Goal: Book appointment/travel/reservation

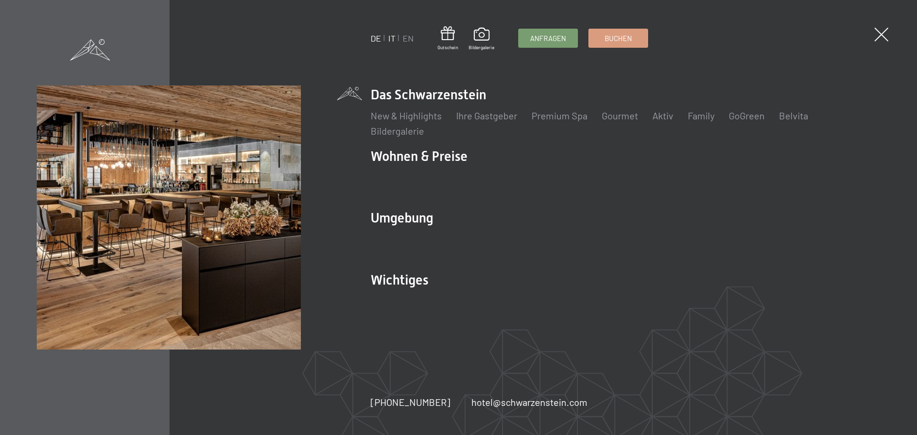
click at [390, 39] on link "IT" at bounding box center [391, 38] width 7 height 11
click at [394, 37] on link "IT" at bounding box center [391, 38] width 7 height 11
click at [392, 39] on link "IT" at bounding box center [391, 38] width 7 height 11
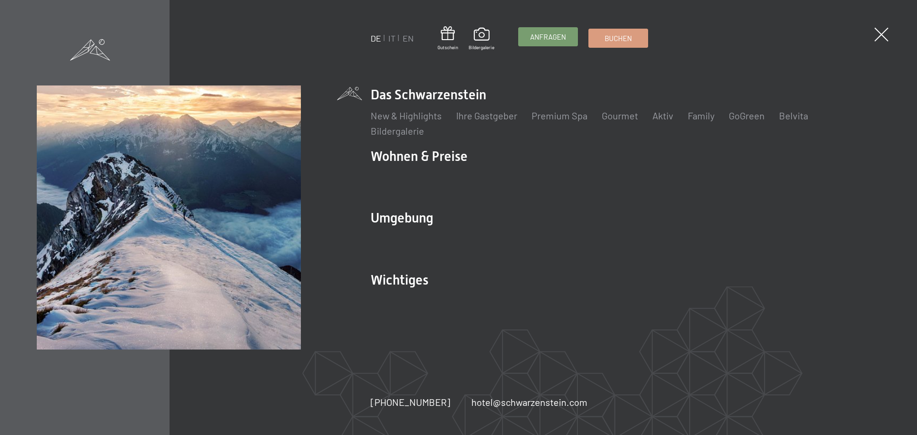
click at [546, 34] on span "Anfragen" at bounding box center [548, 37] width 36 height 10
click at [393, 36] on link "IT" at bounding box center [391, 38] width 7 height 11
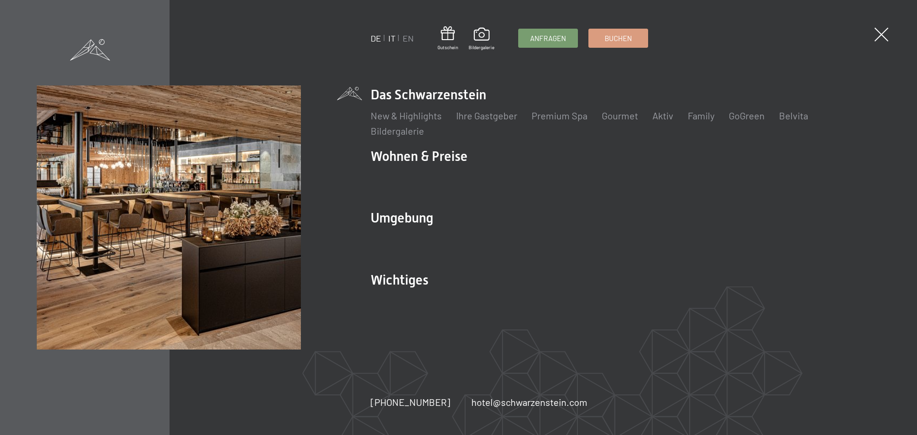
click at [394, 39] on link "IT" at bounding box center [391, 38] width 7 height 11
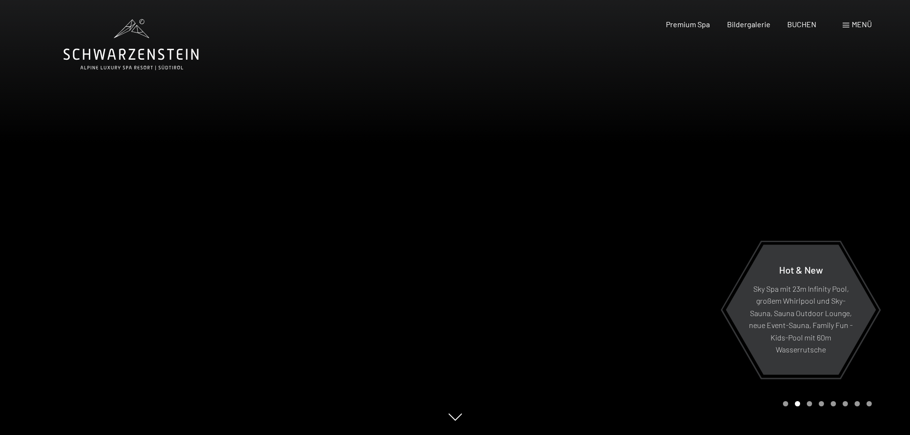
click at [851, 25] on span "Menü" at bounding box center [861, 24] width 20 height 9
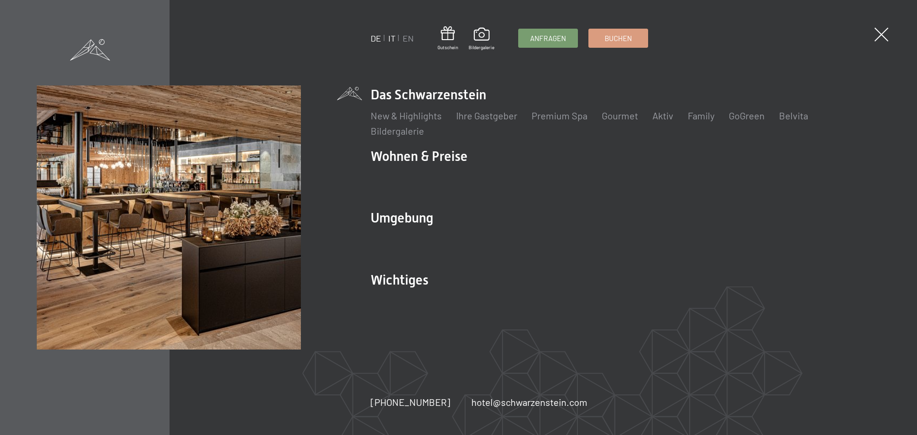
click at [391, 36] on link "IT" at bounding box center [391, 38] width 7 height 11
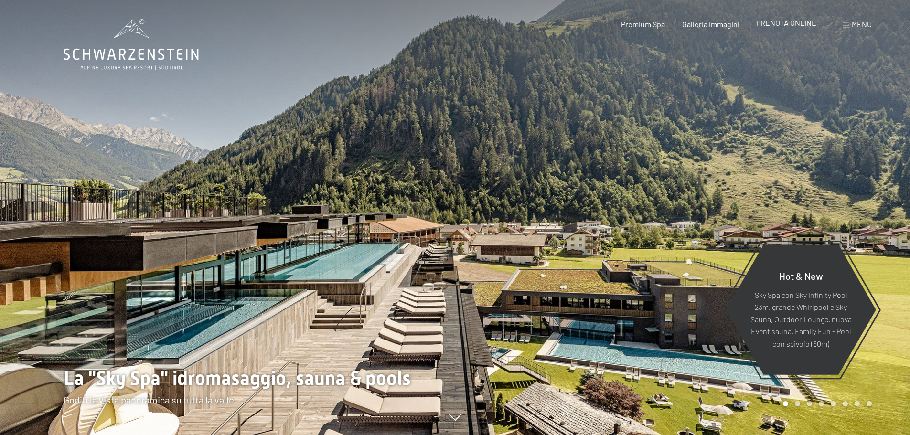
click at [777, 25] on span "PRENOTA ONLINE" at bounding box center [786, 22] width 60 height 9
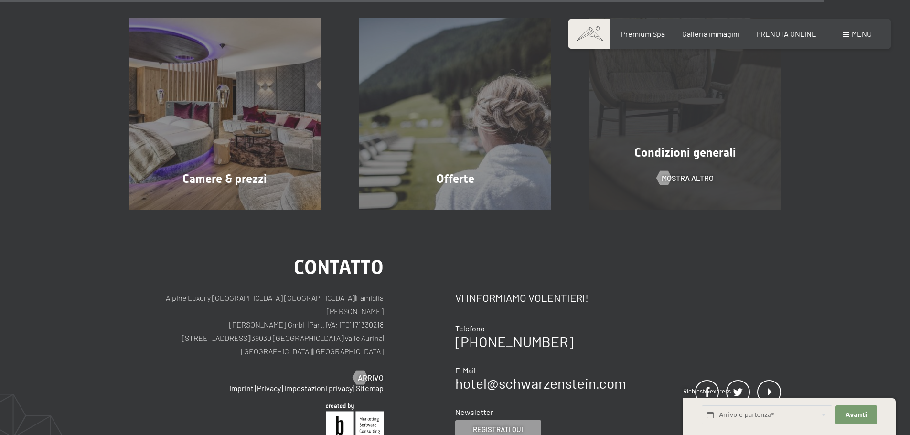
scroll to position [2969, 0]
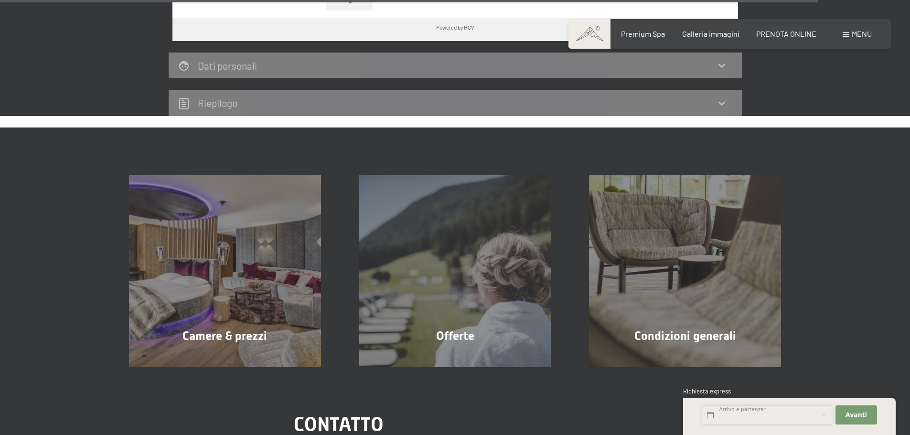
click at [734, 416] on input "text" at bounding box center [766, 415] width 130 height 20
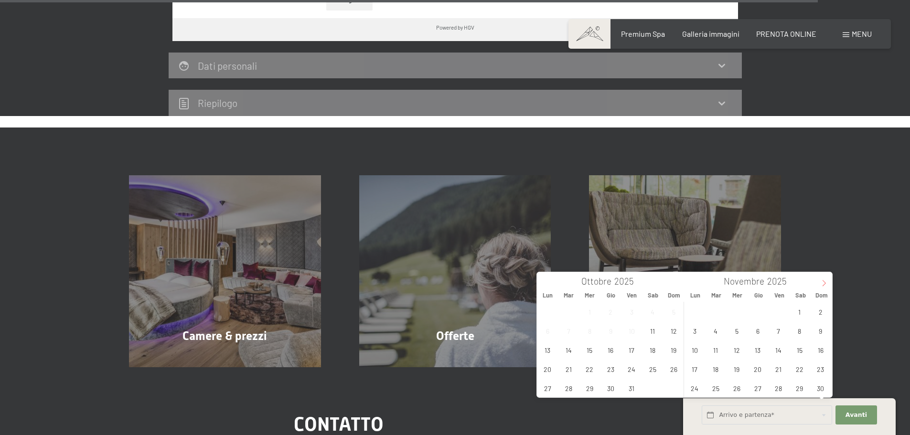
click at [825, 284] on icon at bounding box center [823, 283] width 7 height 7
type input "2026"
click at [825, 284] on icon at bounding box center [823, 283] width 7 height 7
type input "2026"
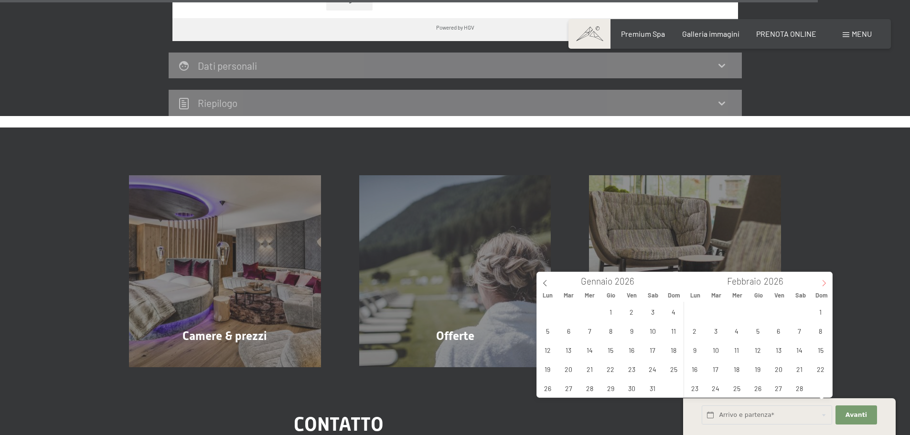
click at [825, 284] on icon at bounding box center [823, 283] width 7 height 7
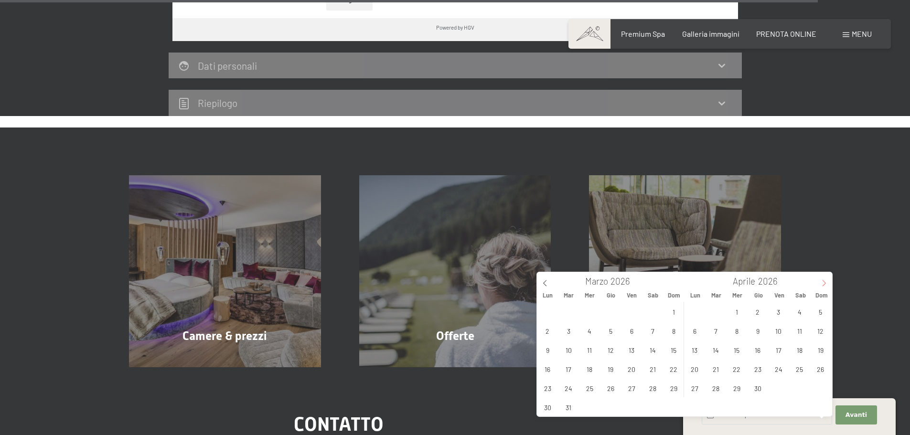
click at [825, 284] on icon at bounding box center [823, 283] width 7 height 7
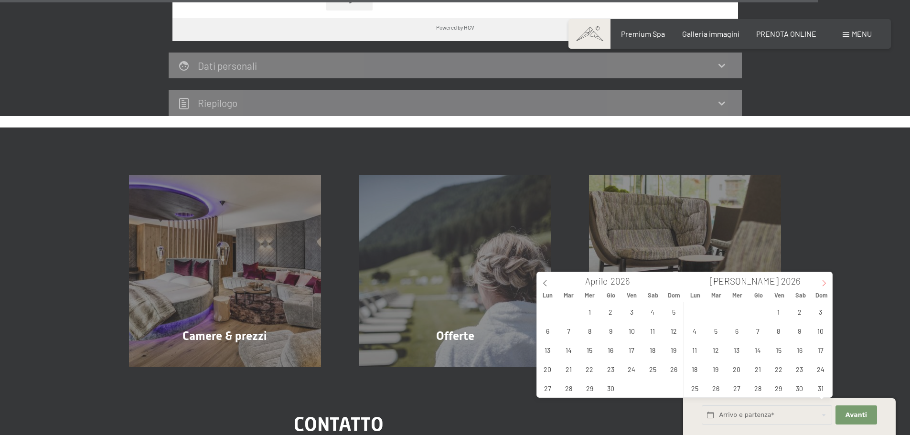
click at [825, 284] on icon at bounding box center [823, 283] width 7 height 7
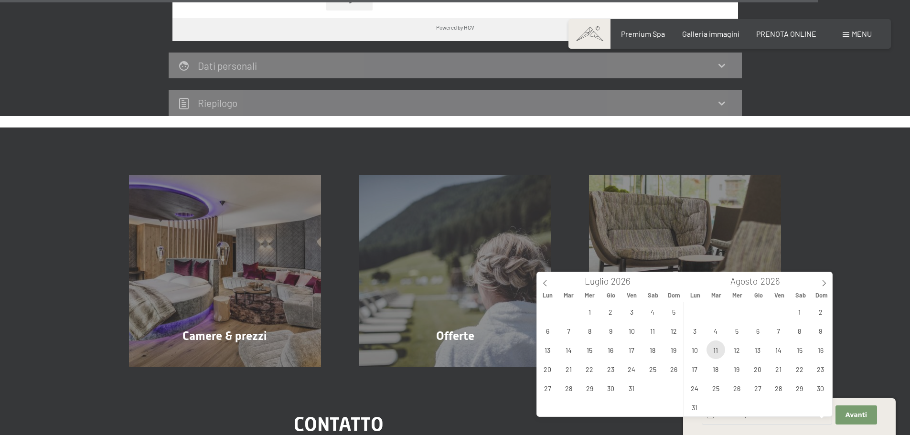
click at [712, 348] on span "11" at bounding box center [715, 349] width 19 height 19
click at [715, 368] on span "18" at bounding box center [715, 369] width 19 height 19
type input "Mar. 11/08/2026 - Mar. 18/08/2026"
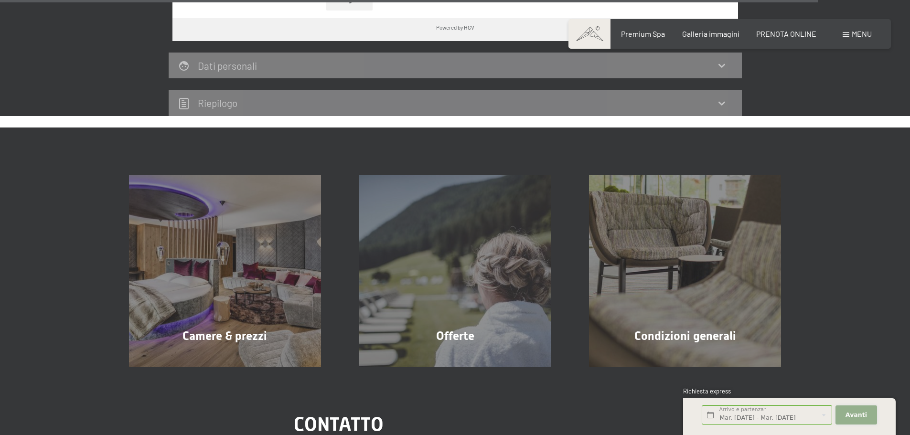
click at [851, 410] on button "Avanti Nascondere i campi dell'indirizzo" at bounding box center [855, 415] width 41 height 20
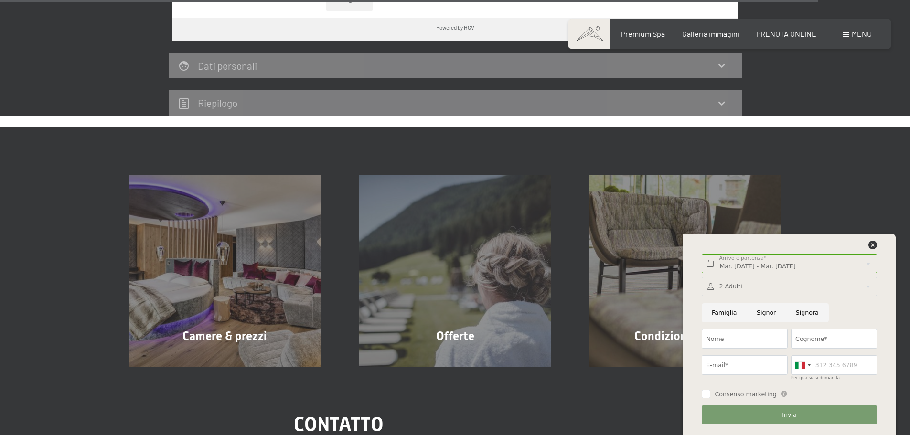
click at [803, 311] on input "Signora" at bounding box center [807, 313] width 43 height 20
radio input "true"
click at [747, 286] on div at bounding box center [788, 287] width 175 height 20
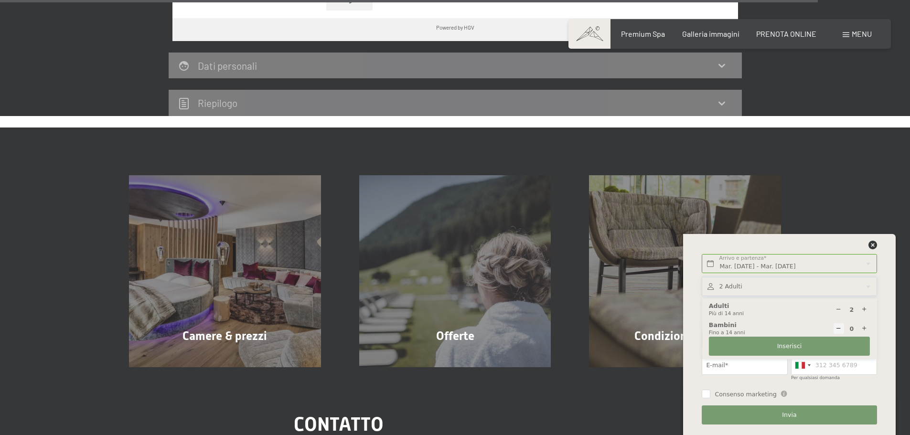
click at [837, 308] on icon at bounding box center [838, 310] width 6 height 6
type input "1"
click at [788, 343] on span "Inserisci" at bounding box center [789, 346] width 25 height 9
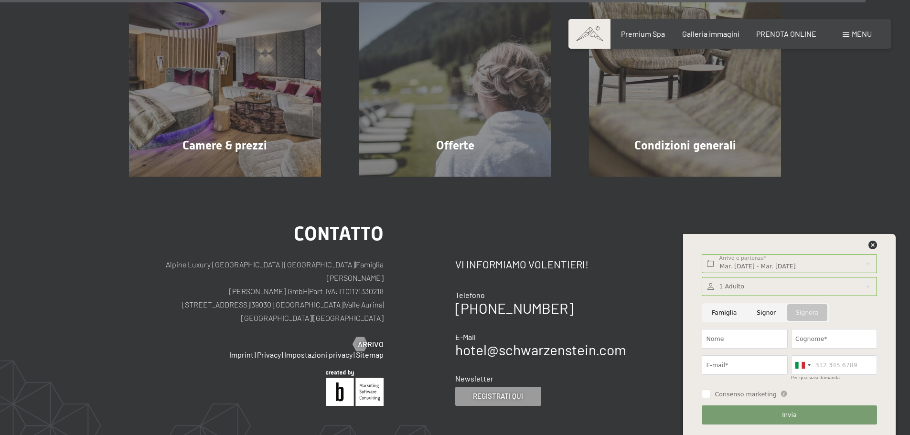
scroll to position [3160, 0]
click at [744, 336] on input "Nome" at bounding box center [744, 339] width 86 height 20
type input "PAOLA"
click at [815, 339] on input "Cognome*" at bounding box center [834, 339] width 86 height 20
type input "ZAMARO"
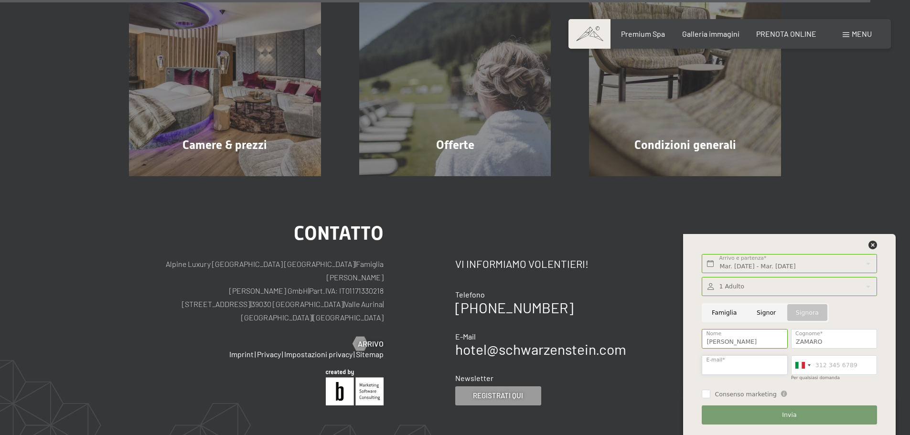
click at [738, 360] on input "E-mail*" at bounding box center [744, 365] width 86 height 20
type input "paola.zamaro@gmail.com"
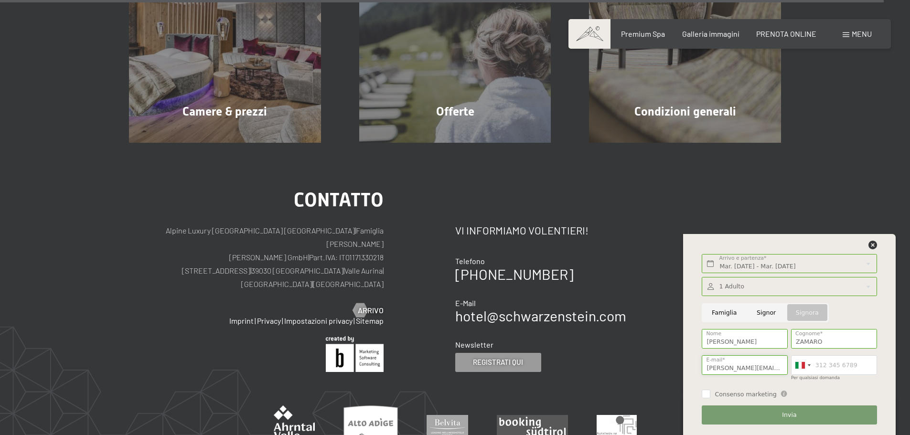
scroll to position [3208, 0]
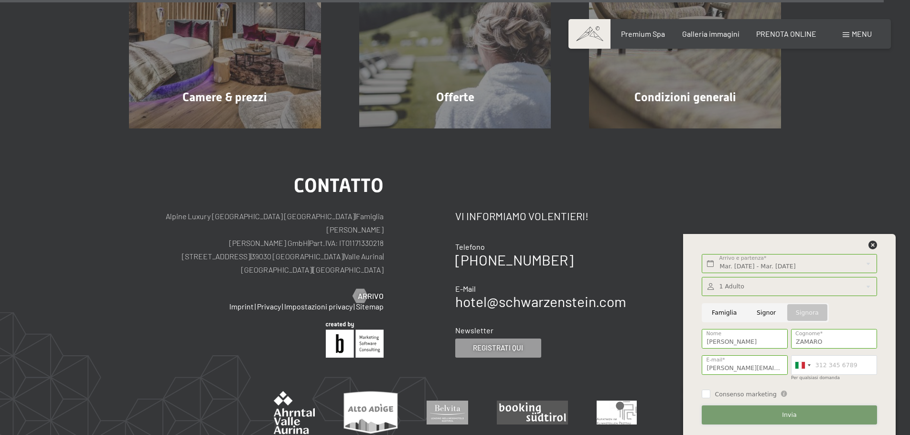
click at [791, 416] on span "Invia" at bounding box center [789, 415] width 14 height 9
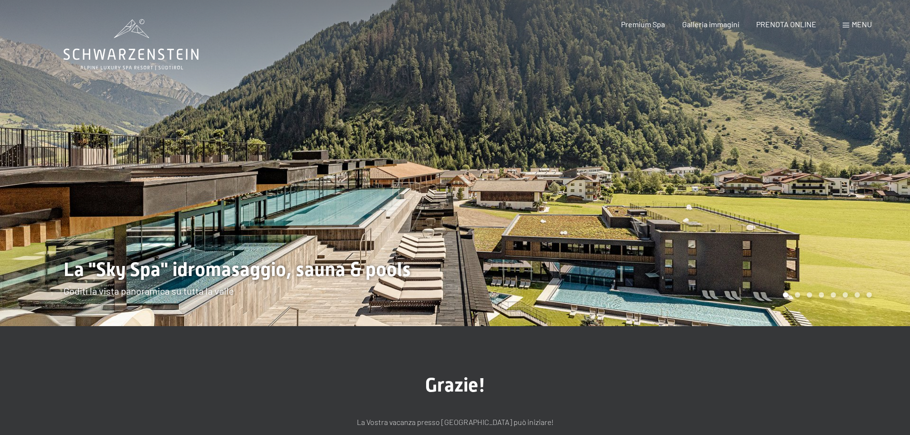
click at [848, 24] on span at bounding box center [845, 25] width 7 height 5
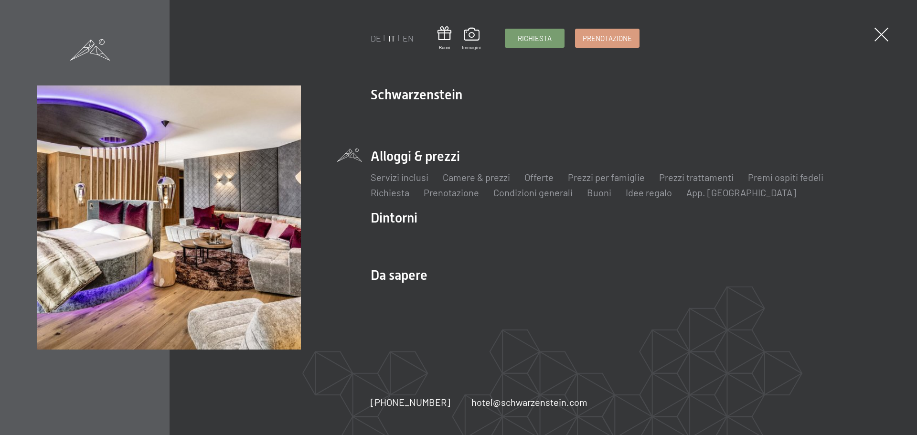
click at [438, 159] on li "Alloggi & prezzi Servizi inclusi Camere & prezzi Lista Offerte Lista Prezzi per…" at bounding box center [626, 173] width 510 height 52
click at [459, 178] on link "Camere & prezzi" at bounding box center [476, 176] width 67 height 11
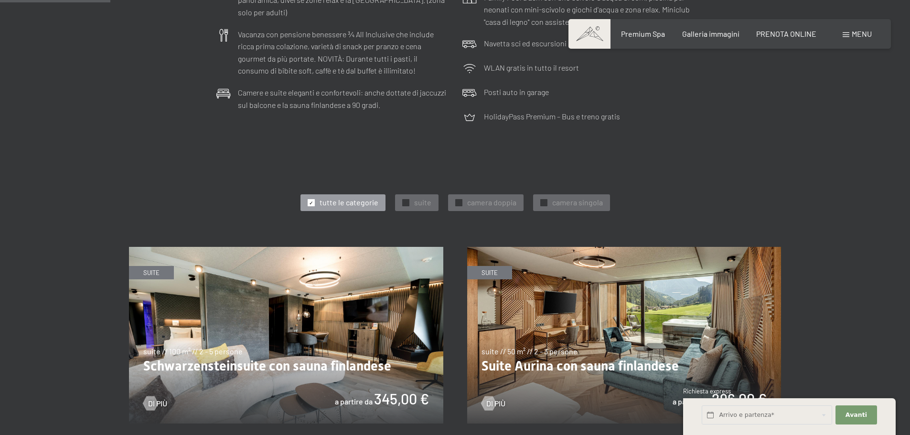
scroll to position [382, 0]
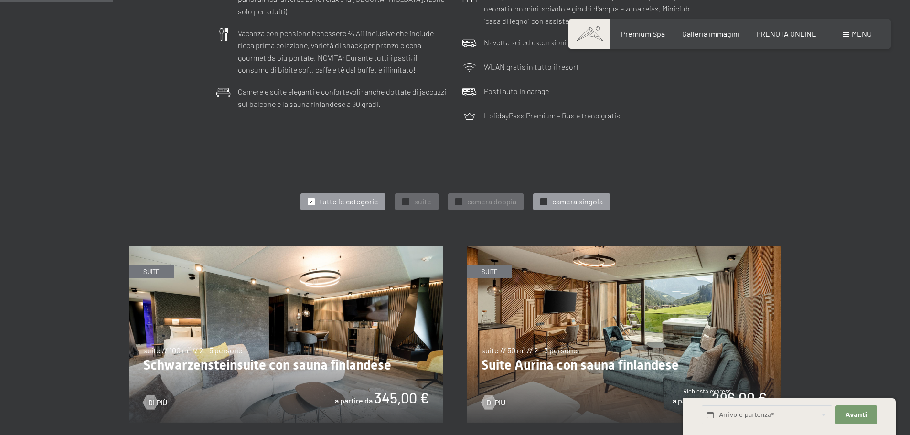
click at [542, 201] on span "✓" at bounding box center [544, 202] width 4 height 7
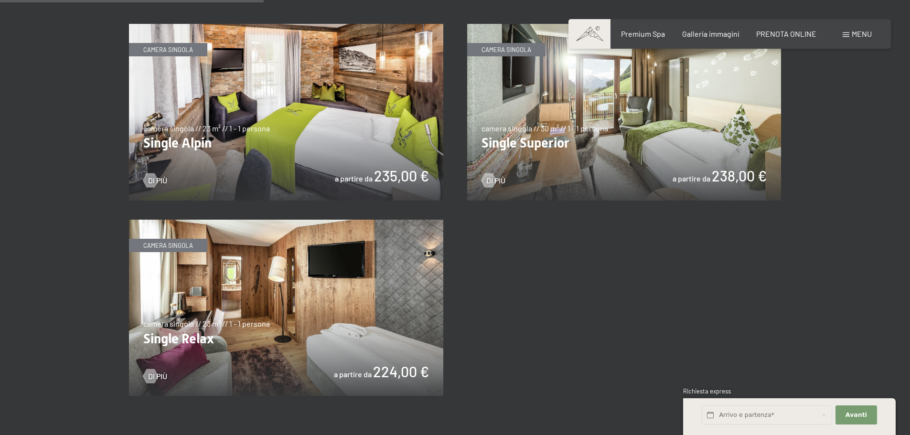
scroll to position [621, 0]
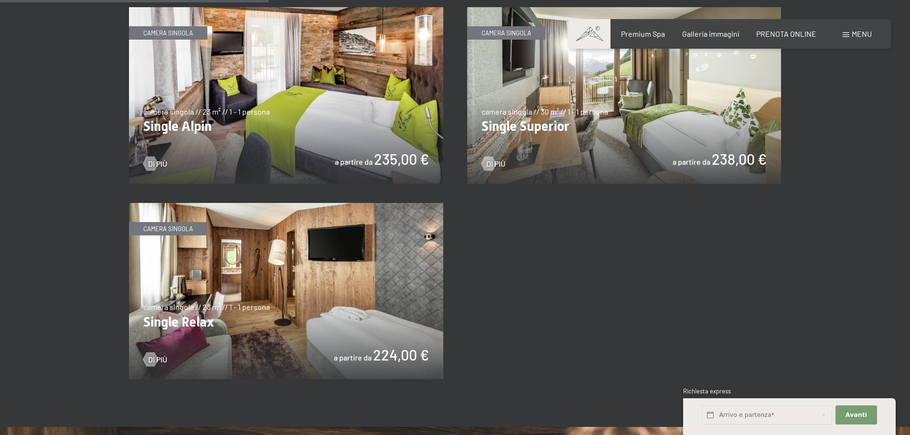
click at [272, 250] on img at bounding box center [286, 291] width 314 height 177
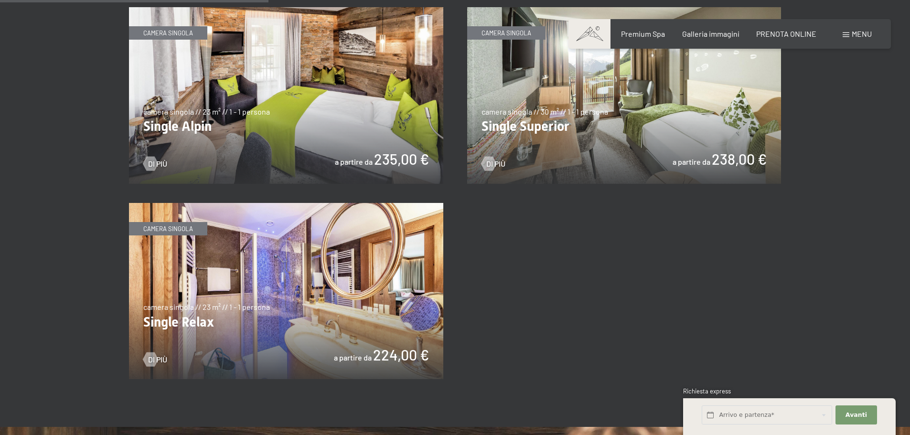
click at [386, 264] on img at bounding box center [286, 291] width 314 height 177
click at [660, 127] on img at bounding box center [624, 95] width 314 height 177
click at [376, 276] on img at bounding box center [286, 291] width 314 height 177
click at [638, 108] on img at bounding box center [624, 95] width 314 height 177
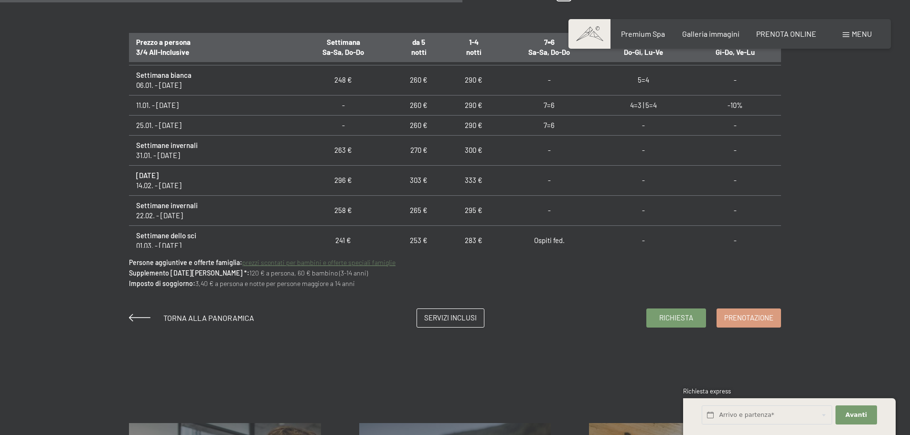
scroll to position [669, 0]
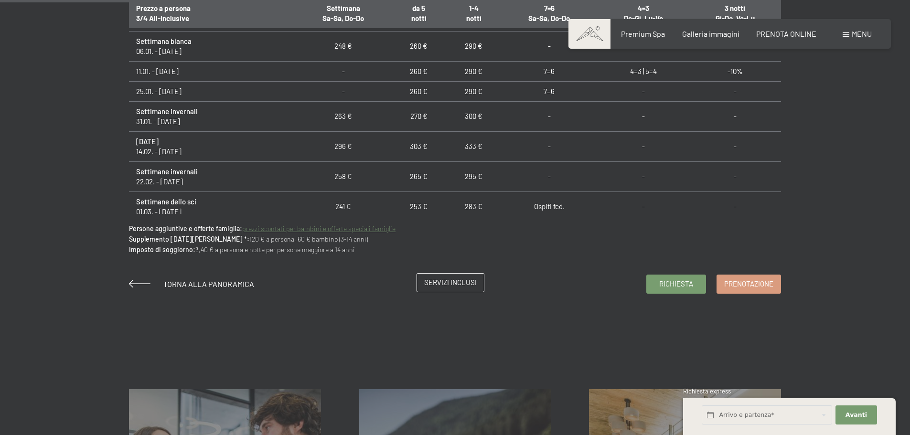
click at [447, 283] on span "Servizi inclusi" at bounding box center [450, 282] width 53 height 10
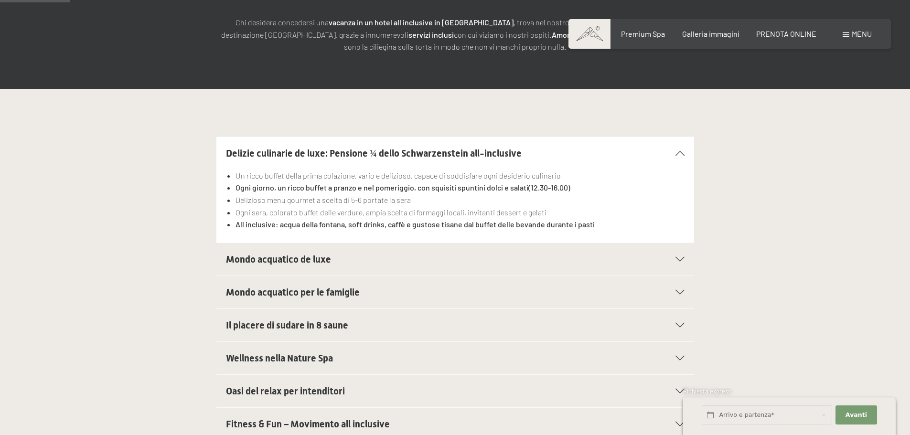
scroll to position [191, 0]
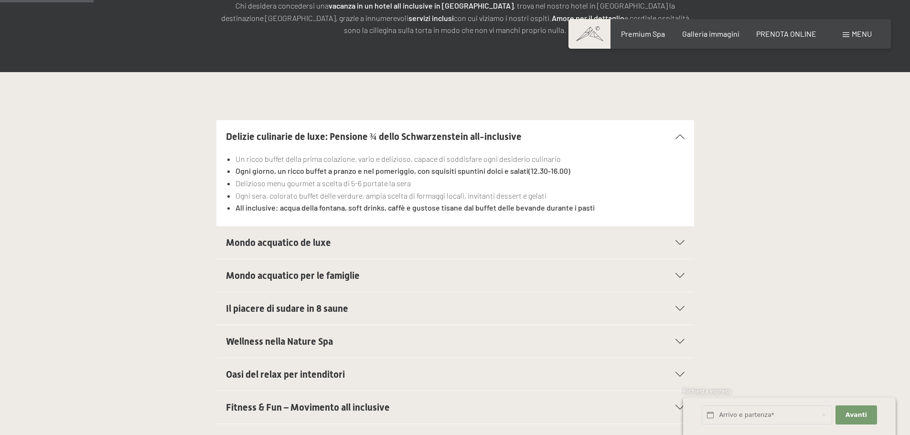
click at [309, 246] on span "Mondo acquatico de luxe" at bounding box center [278, 242] width 105 height 11
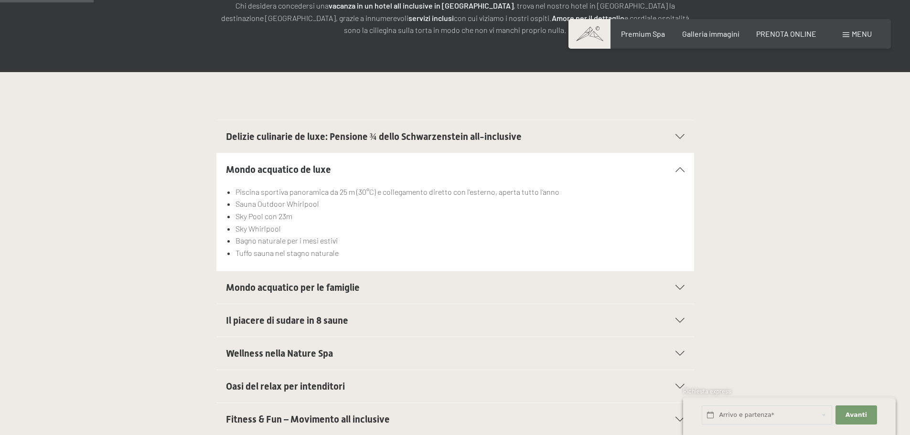
click at [333, 320] on span "Il piacere di sudare in 8 saune" at bounding box center [287, 320] width 122 height 11
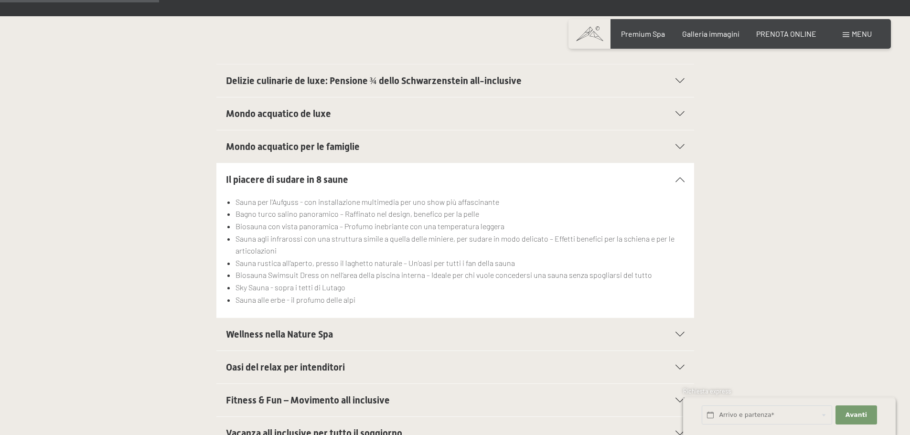
scroll to position [334, 0]
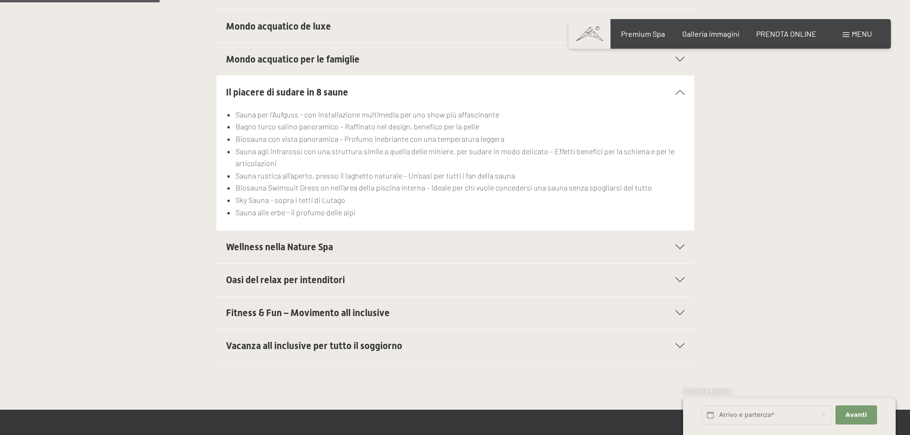
click at [332, 280] on span "Oasi del relax per intenditori" at bounding box center [285, 279] width 119 height 11
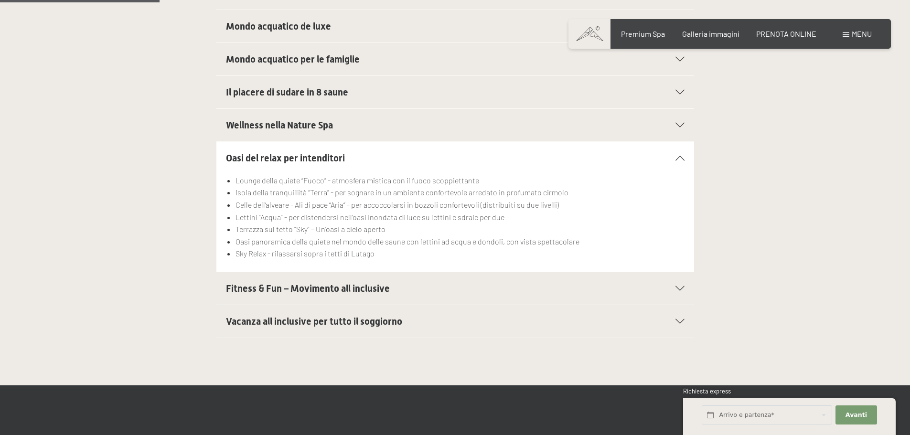
click at [359, 320] on span "Vacanza all inclusive per tutto il soggiorno" at bounding box center [314, 321] width 176 height 11
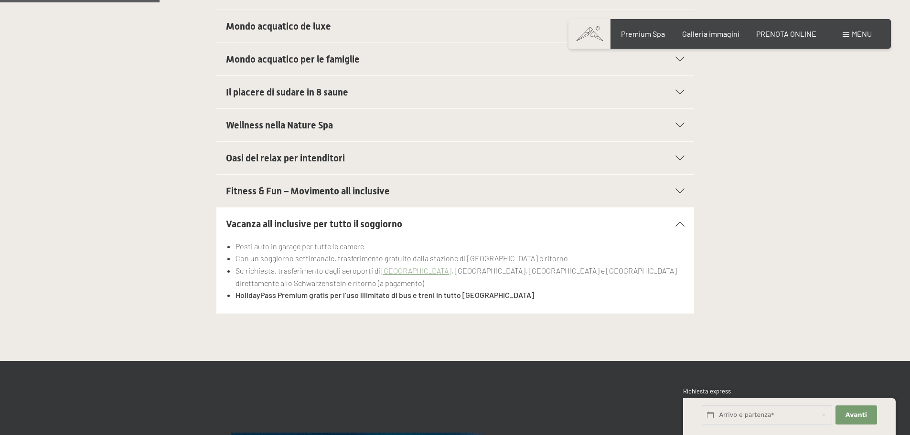
click at [681, 225] on icon at bounding box center [679, 224] width 9 height 5
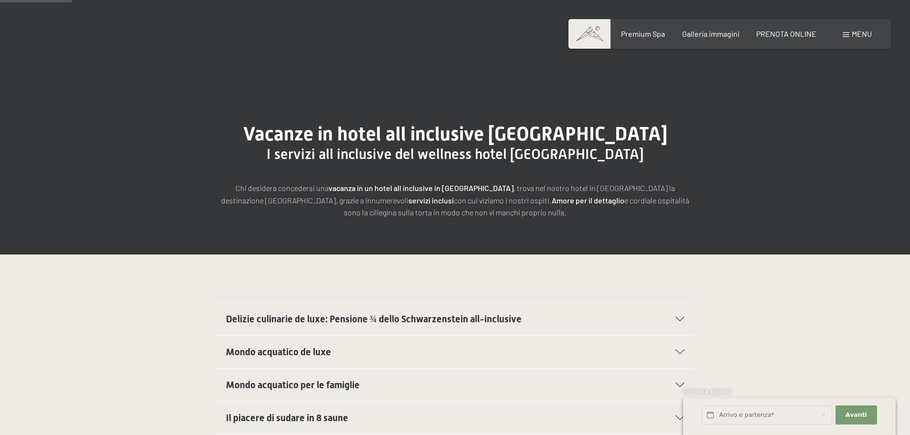
scroll to position [0, 0]
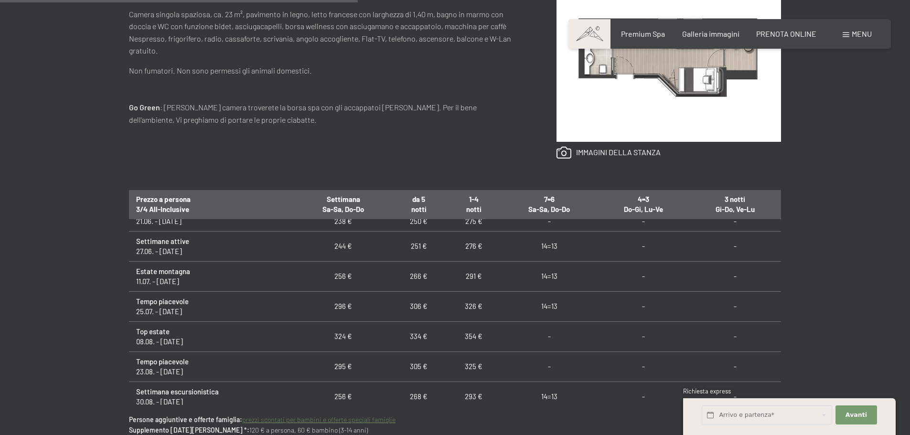
scroll to position [716, 0]
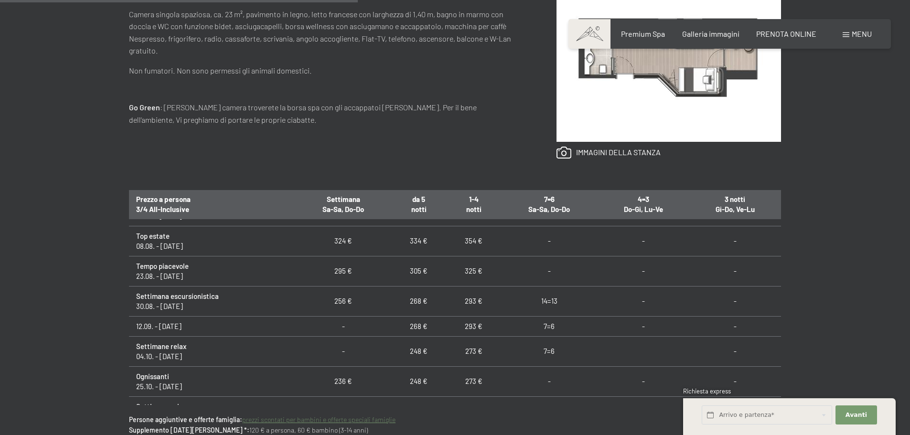
click at [829, 119] on div "Richiesta Prenotazione camera singola // 23 m² // 1 - 1 persona Single Relax a …" at bounding box center [455, 174] width 910 height 622
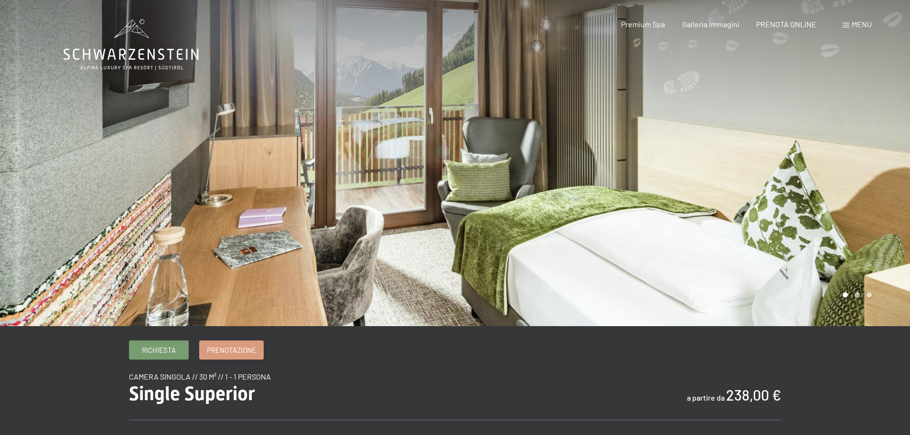
click at [714, 246] on div at bounding box center [682, 163] width 455 height 326
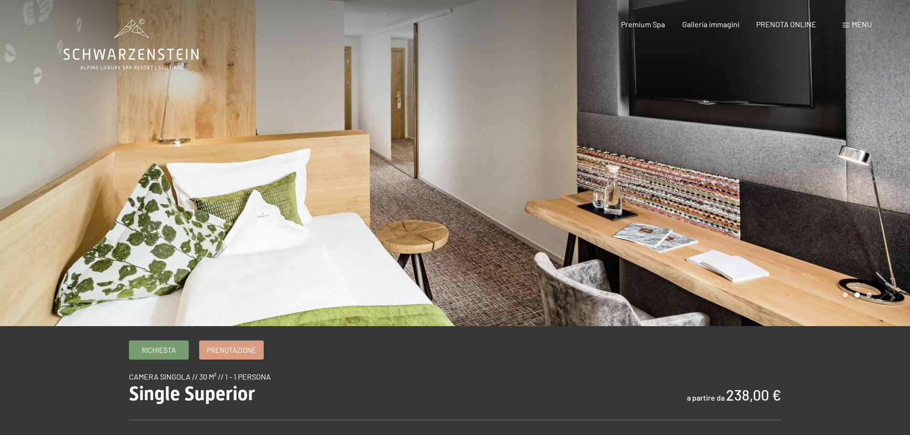
click at [800, 228] on div at bounding box center [682, 163] width 455 height 326
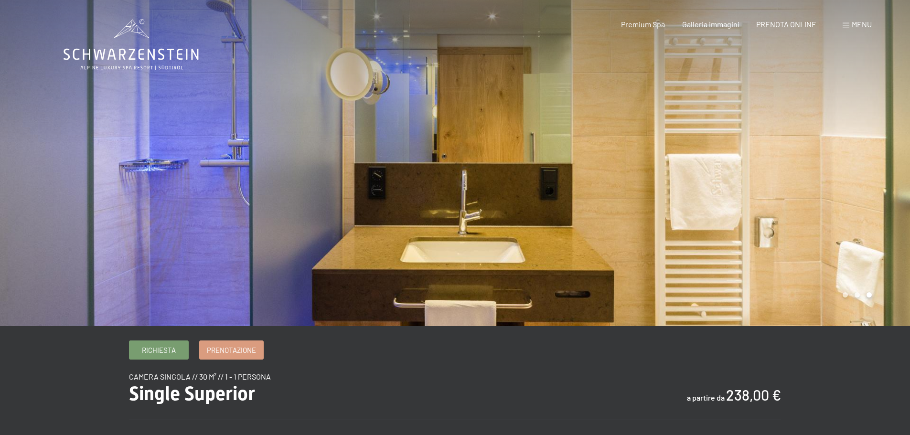
click at [796, 221] on div at bounding box center [682, 163] width 455 height 326
